Goal: Transaction & Acquisition: Purchase product/service

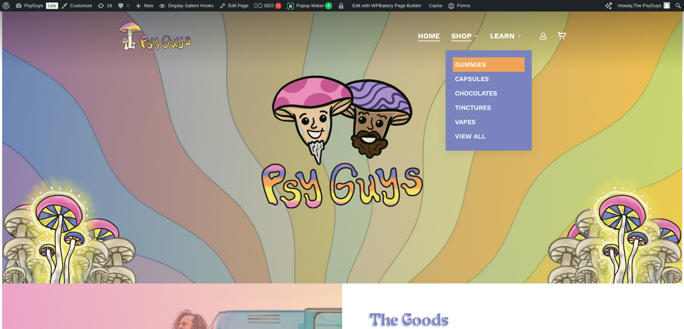
click at [467, 63] on span "Gummies" at bounding box center [470, 65] width 31 height 8
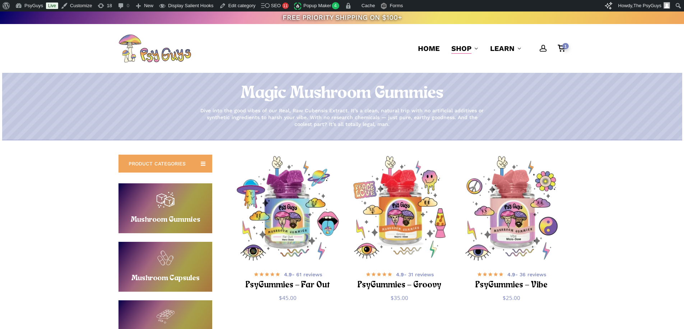
scroll to position [36, 0]
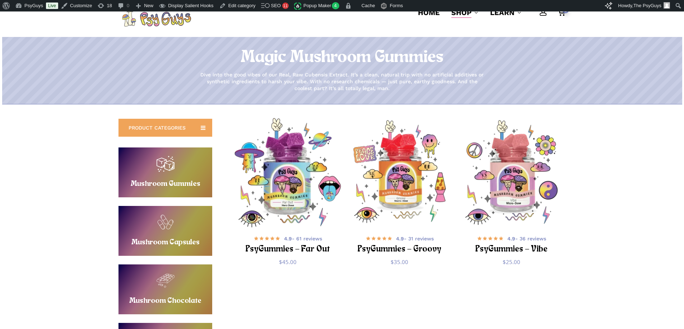
click at [277, 175] on img "PsyGummies - Far Out" at bounding box center [287, 172] width 109 height 109
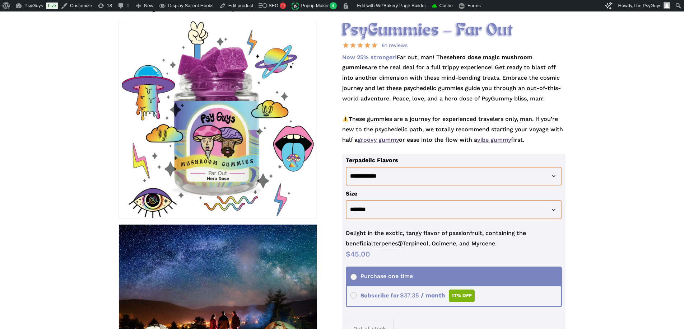
scroll to position [108, 0]
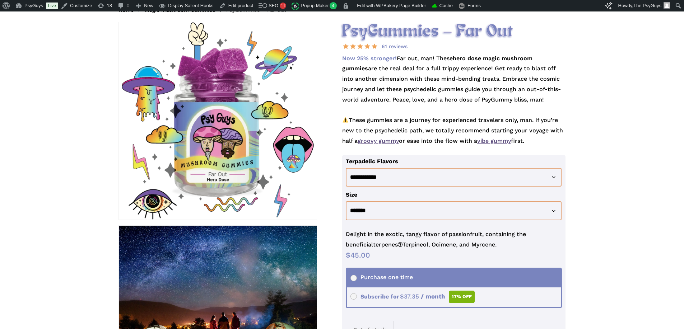
click at [414, 106] on p "Now 25% stronger! Far out, man! These hero dose magic mushroom gummies are the …" at bounding box center [454, 105] width 224 height 102
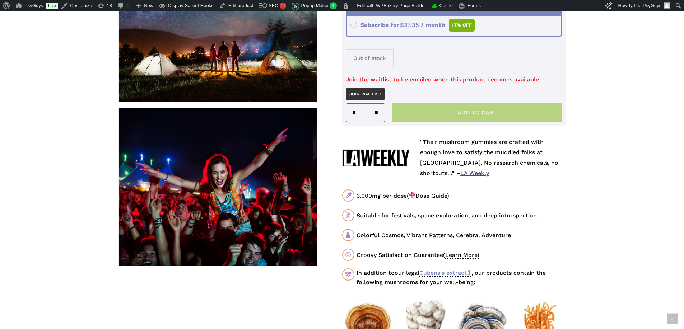
scroll to position [395, 0]
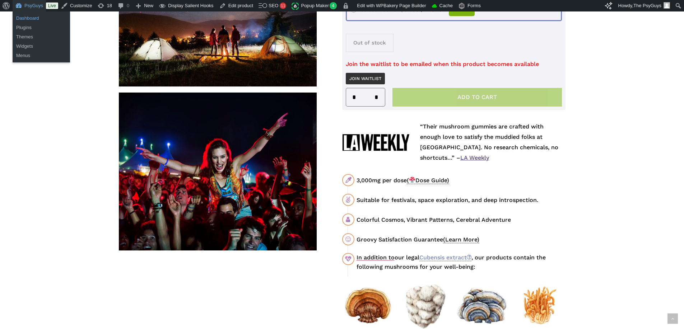
click at [29, 19] on link "Dashboard" at bounding box center [41, 18] width 57 height 9
